Goal: Find specific page/section: Find specific page/section

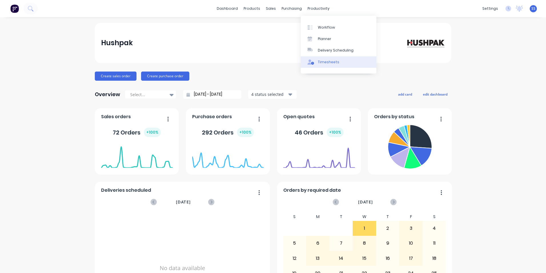
click at [339, 65] on link "Timesheets" at bounding box center [339, 61] width 76 height 11
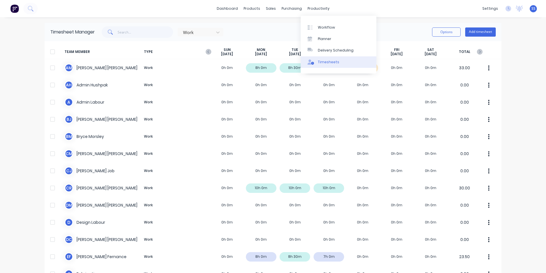
click at [325, 60] on div "Timesheets" at bounding box center [328, 61] width 21 height 5
click at [140, 31] on input "text" at bounding box center [146, 31] width 56 height 11
